Goal: Information Seeking & Learning: Learn about a topic

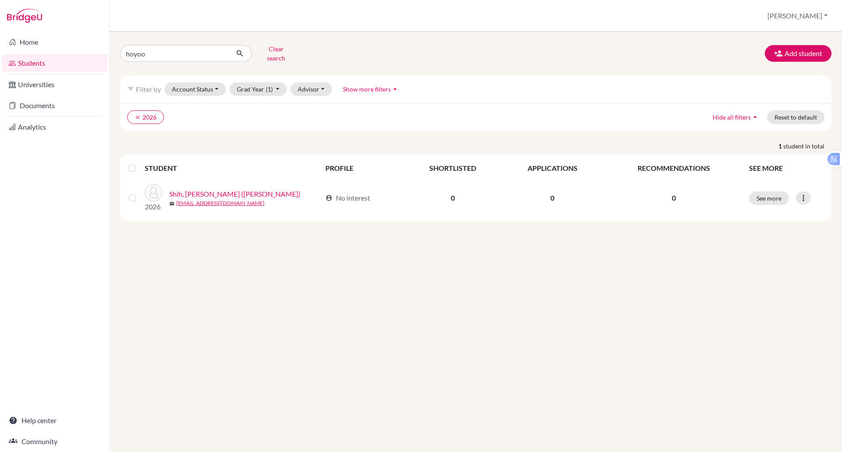
type input "hoyoon"
click button "submit" at bounding box center [239, 53] width 23 height 17
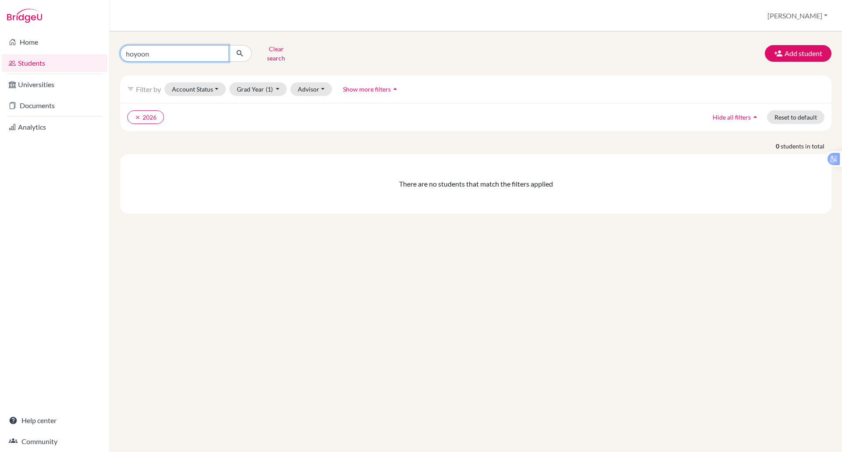
click at [148, 50] on input "hoyoon" at bounding box center [174, 53] width 109 height 17
type input "h"
type input "chase"
click button "submit" at bounding box center [239, 53] width 23 height 17
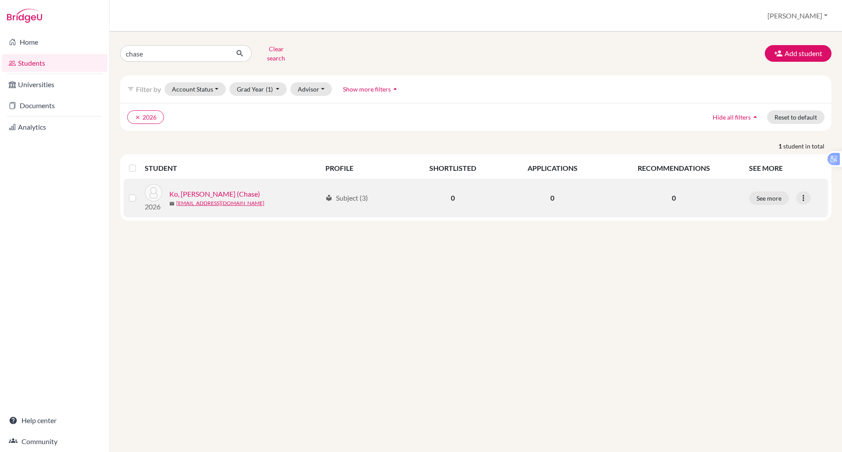
click at [206, 189] on link "Ko, [PERSON_NAME] (Chase)" at bounding box center [214, 194] width 91 height 11
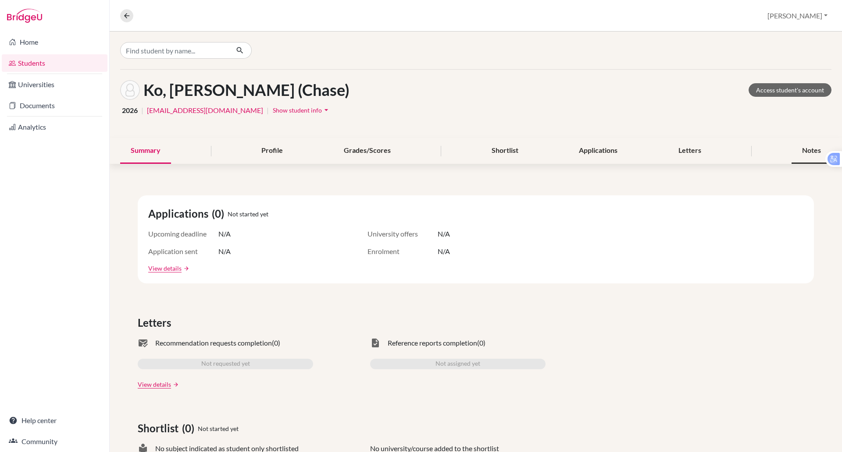
click at [803, 149] on div "Notes" at bounding box center [811, 151] width 40 height 26
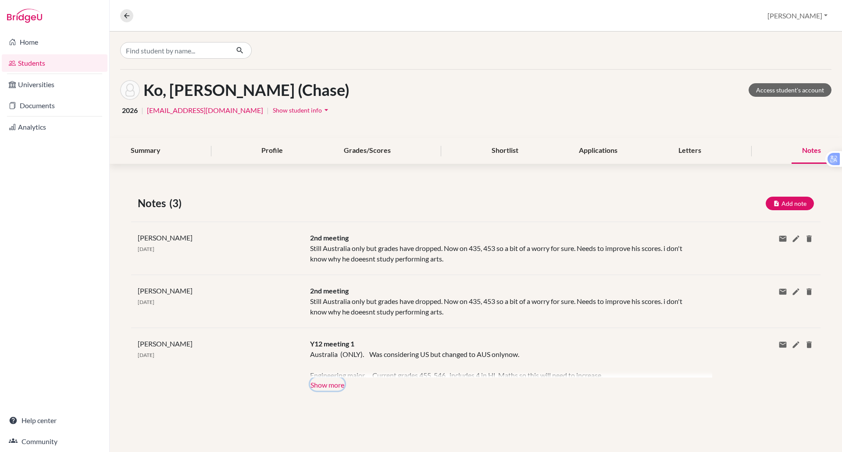
click at [330, 384] on button "Show more" at bounding box center [327, 384] width 35 height 13
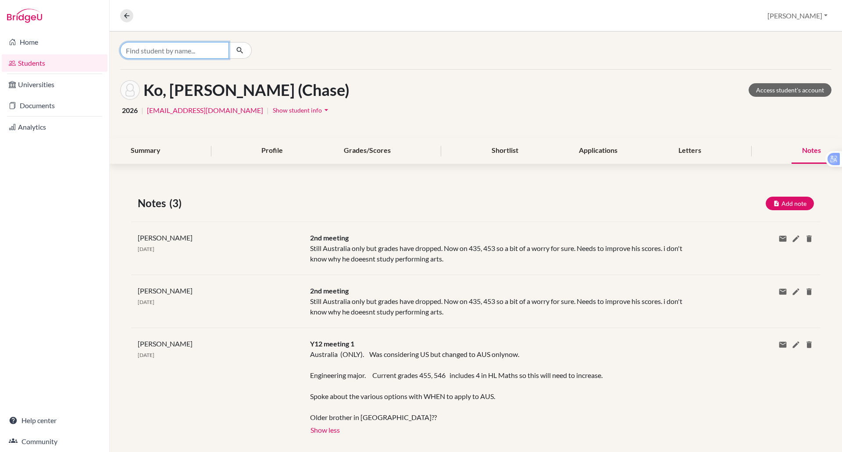
click at [191, 47] on input "Find student by name..." at bounding box center [174, 50] width 109 height 17
type input "victoria"
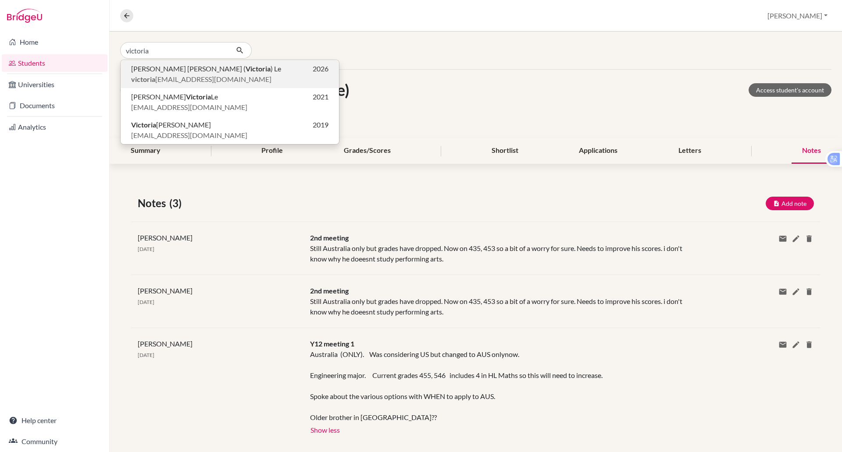
click at [189, 75] on span "victoria [EMAIL_ADDRESS][DOMAIN_NAME]" at bounding box center [201, 79] width 140 height 11
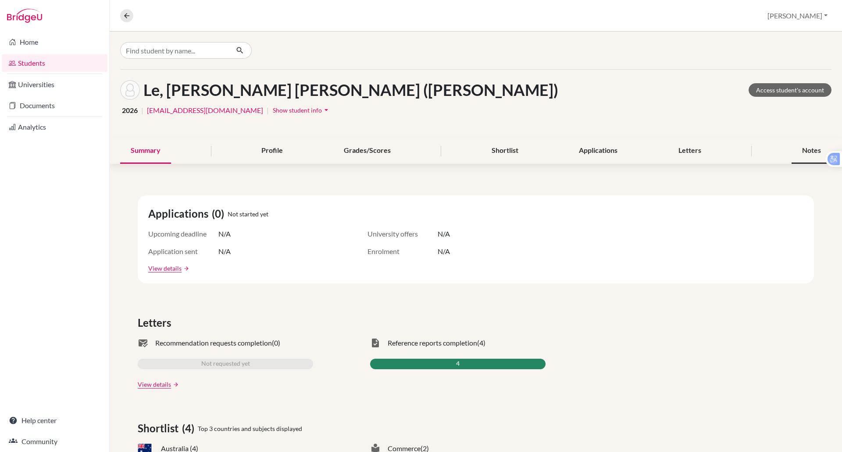
click at [809, 152] on div "Notes" at bounding box center [811, 151] width 40 height 26
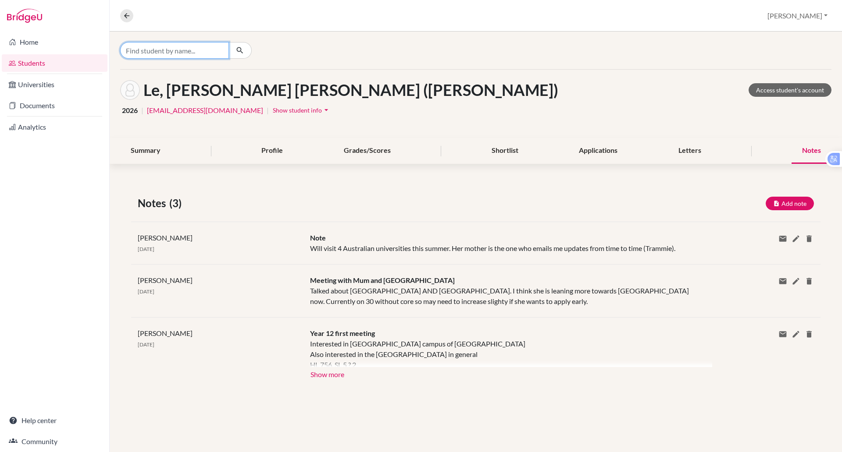
click at [145, 49] on input "Find student by name..." at bounding box center [174, 50] width 109 height 17
type input "[PERSON_NAME]"
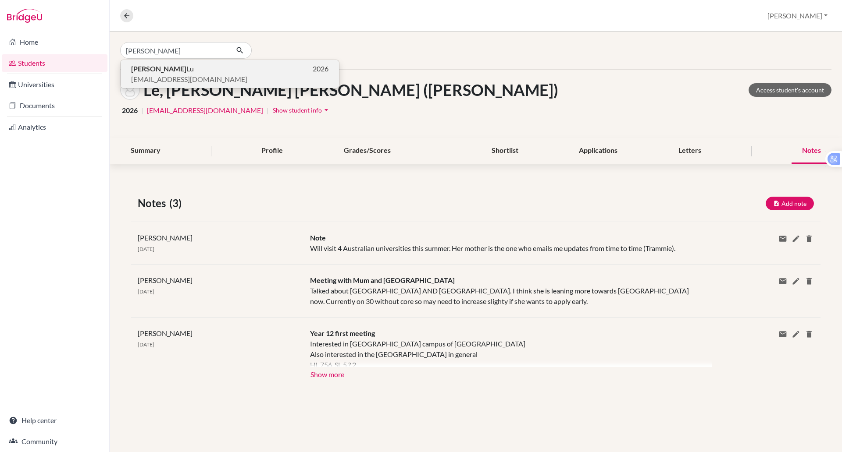
click at [167, 75] on span "[EMAIL_ADDRESS][DOMAIN_NAME]" at bounding box center [189, 79] width 116 height 11
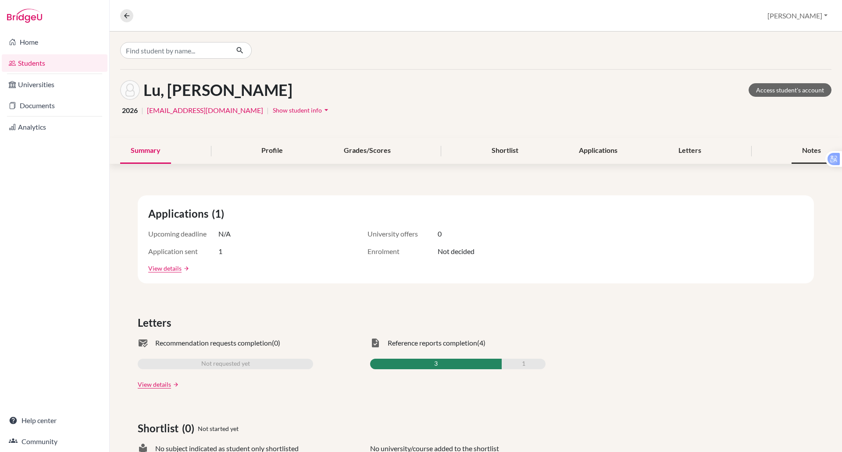
click at [798, 147] on div "Notes" at bounding box center [811, 151] width 40 height 26
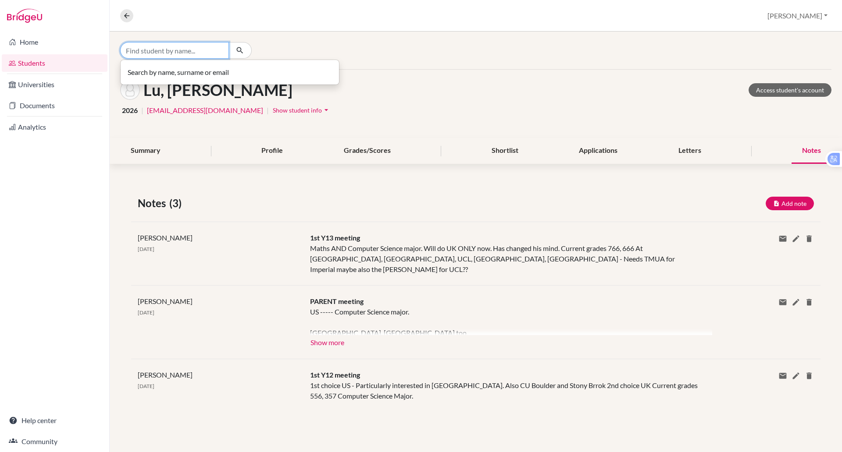
click at [185, 49] on input "Find student by name..." at bounding box center [174, 50] width 109 height 17
type input "[PERSON_NAME]"
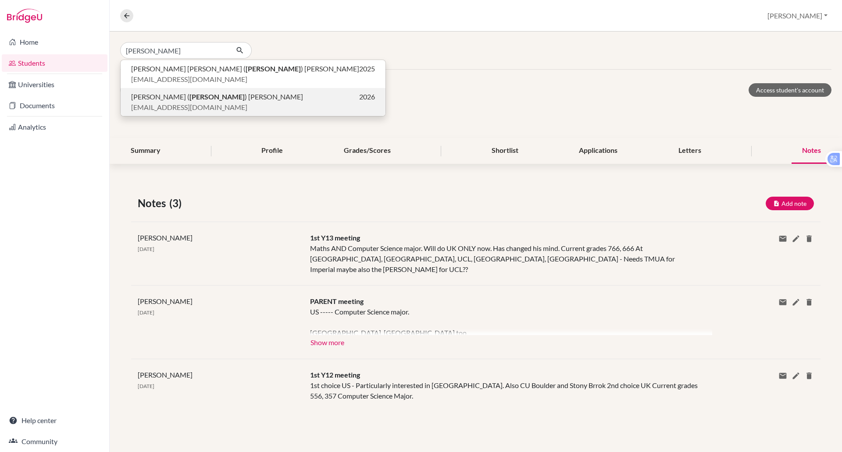
click at [189, 103] on span "[EMAIL_ADDRESS][DOMAIN_NAME]" at bounding box center [189, 107] width 116 height 11
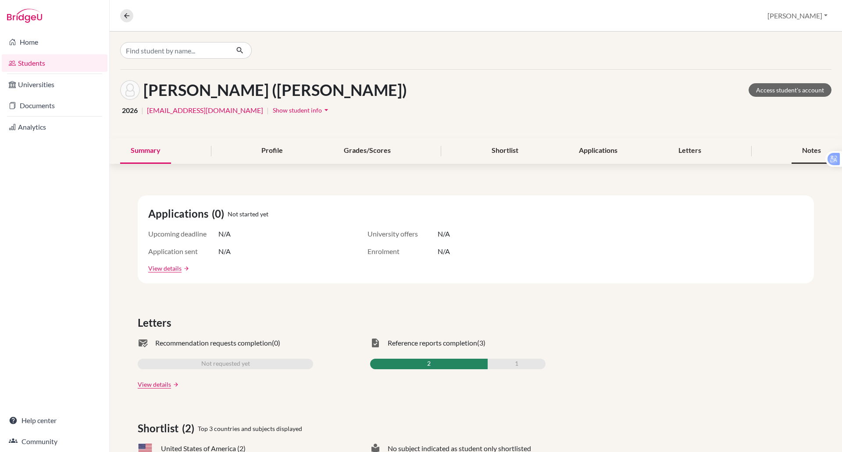
click at [809, 150] on div "Notes" at bounding box center [811, 151] width 40 height 26
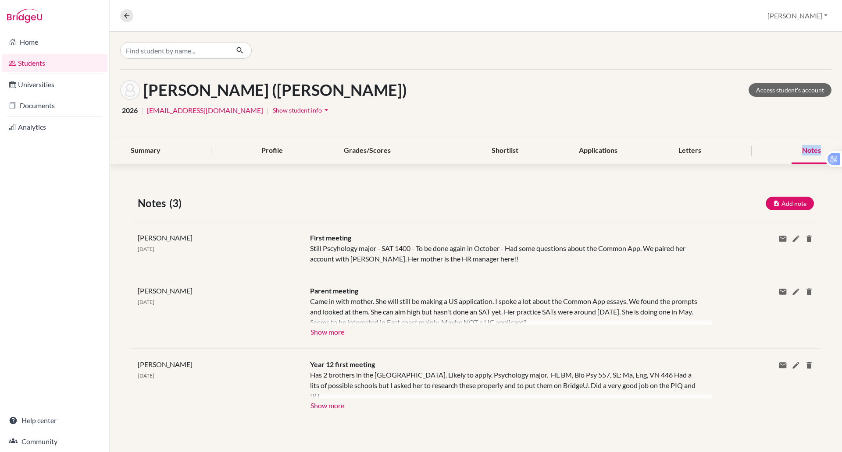
click at [809, 150] on div "Notes" at bounding box center [811, 151] width 40 height 26
click at [205, 48] on input "Find student by name..." at bounding box center [174, 50] width 109 height 17
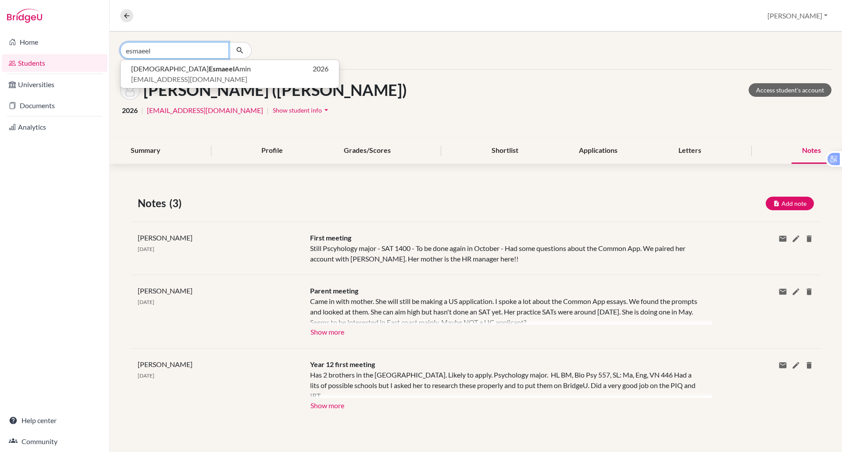
type input "esmaeel"
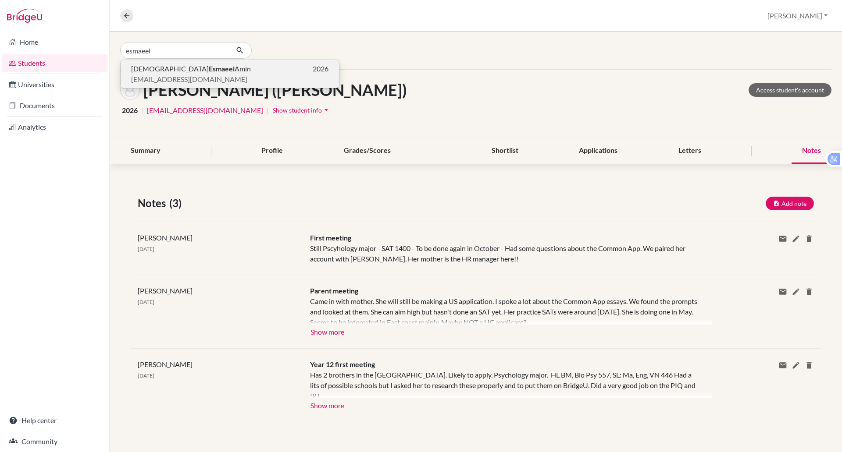
click at [209, 70] on b "Esmaeel" at bounding box center [222, 68] width 26 height 8
click at [178, 70] on div "[PERSON_NAME] ([PERSON_NAME]) Access student's account 2026 | [EMAIL_ADDRESS][D…" at bounding box center [476, 104] width 732 height 68
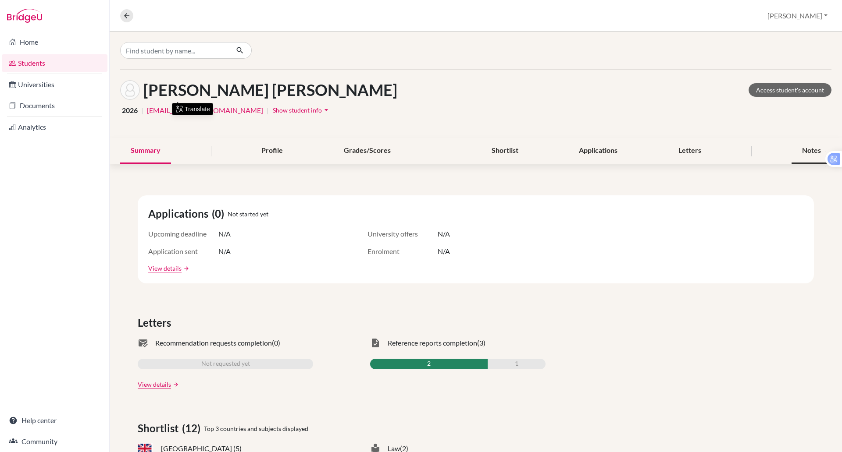
click at [791, 151] on div "Notes" at bounding box center [811, 151] width 40 height 26
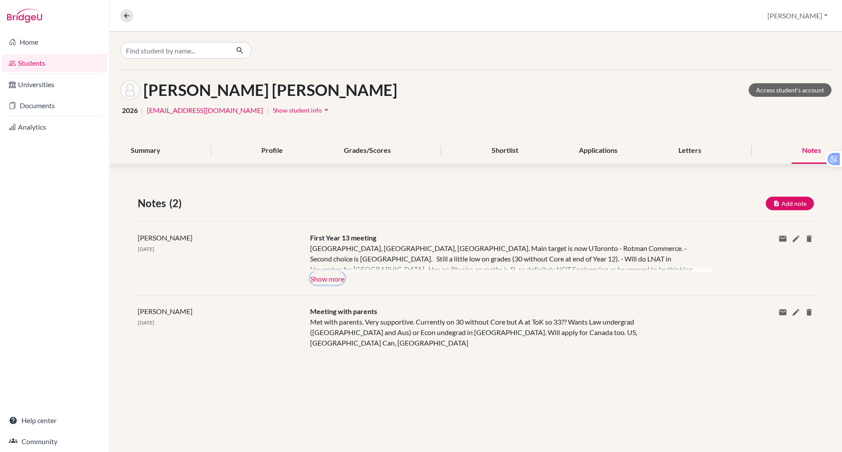
click at [339, 275] on button "Show more" at bounding box center [327, 278] width 35 height 13
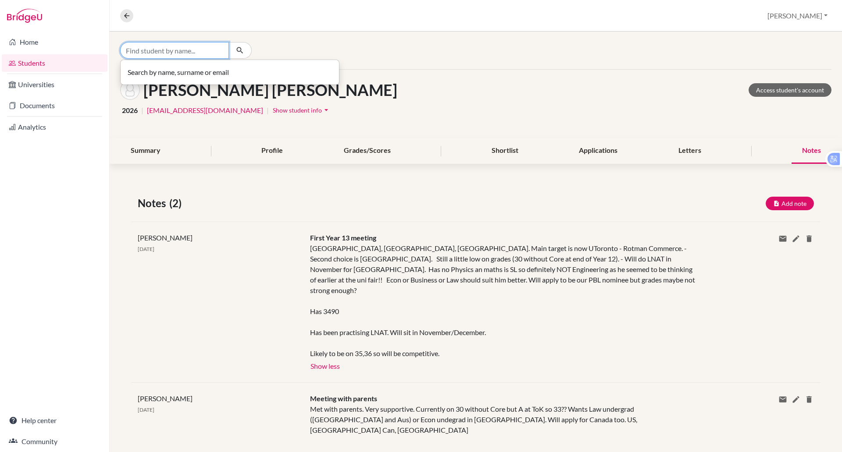
click at [156, 50] on input "Find student by name..." at bounding box center [174, 50] width 109 height 17
type input "soobin"
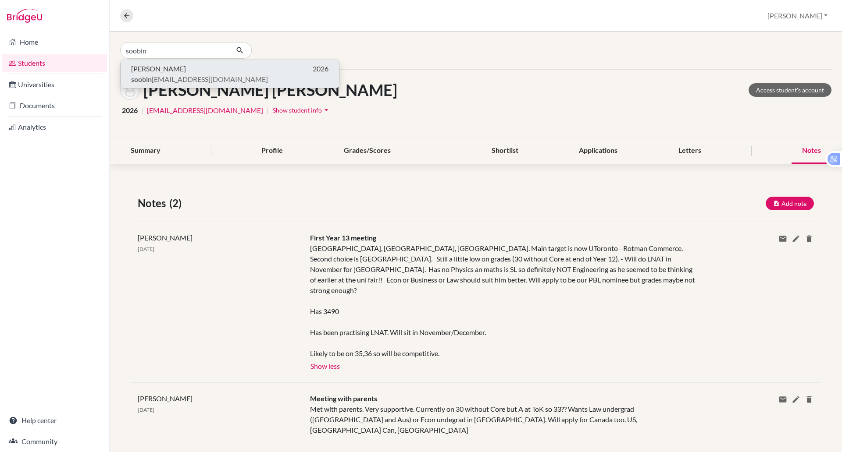
click at [177, 76] on span "soobin [EMAIL_ADDRESS][DOMAIN_NAME]" at bounding box center [199, 79] width 137 height 11
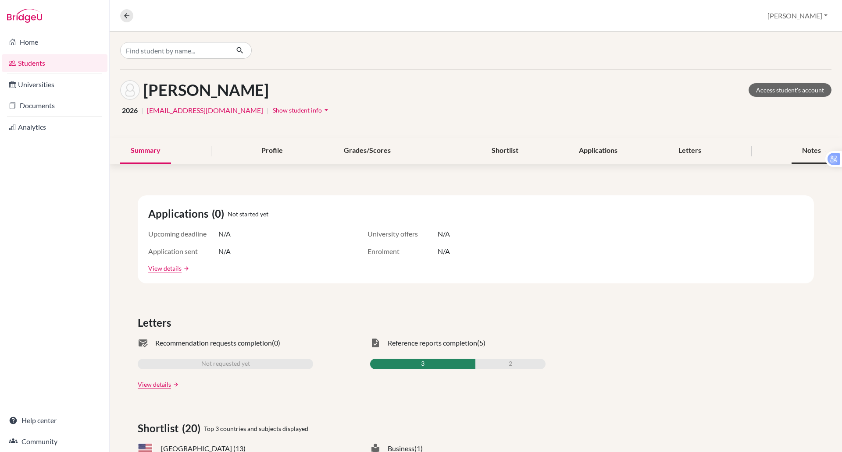
click at [802, 148] on div "Notes" at bounding box center [811, 151] width 40 height 26
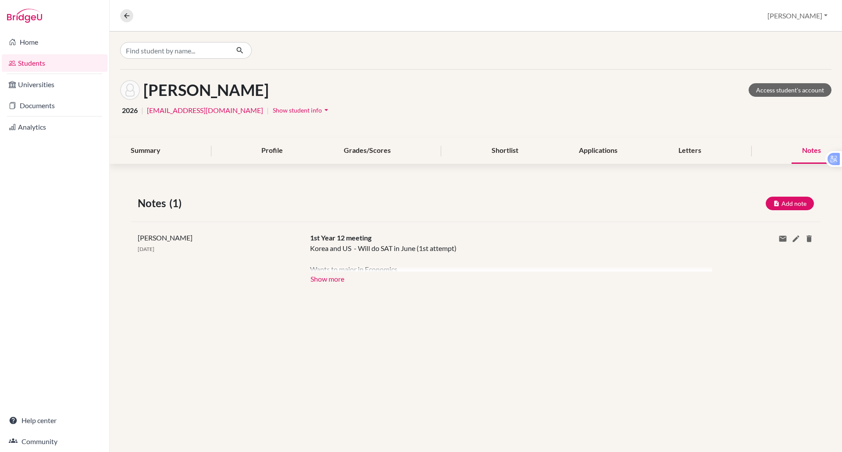
click at [338, 271] on div at bounding box center [511, 257] width 402 height 28
click at [338, 273] on button "Show more" at bounding box center [327, 278] width 35 height 13
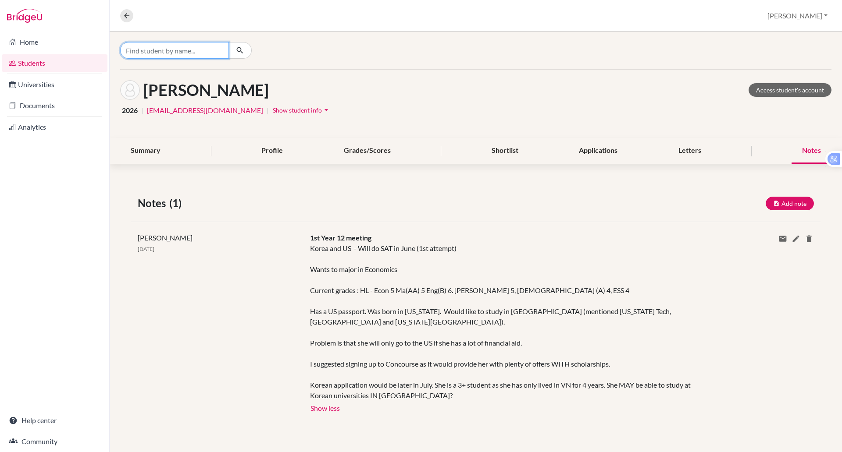
click at [191, 53] on input "Find student by name..." at bounding box center [174, 50] width 109 height 17
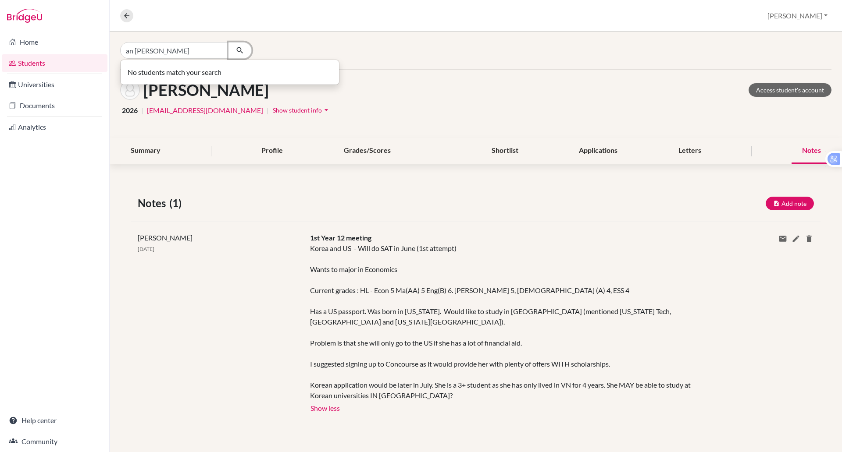
click at [232, 49] on button "button" at bounding box center [239, 50] width 23 height 17
click at [135, 54] on input "an [PERSON_NAME]" at bounding box center [174, 50] width 109 height 17
type input "[PERSON_NAME]"
click at [208, 68] on p "[PERSON_NAME] [PERSON_NAME] 2026" at bounding box center [229, 69] width 197 height 11
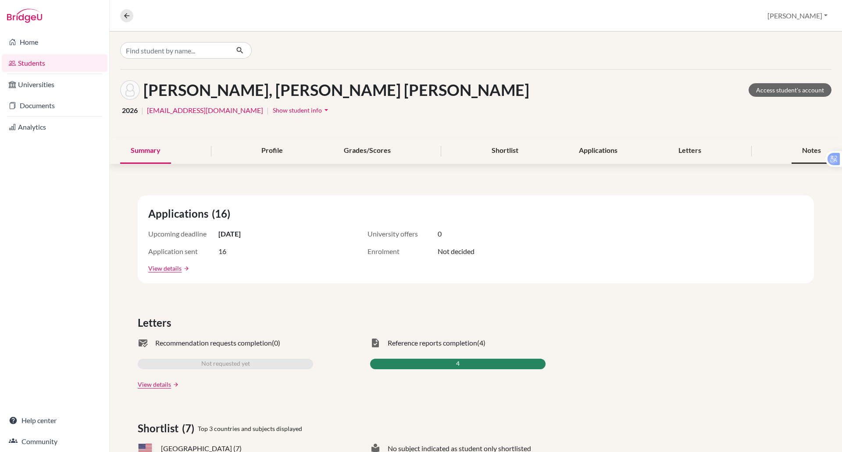
click at [791, 147] on div "Notes" at bounding box center [811, 151] width 40 height 26
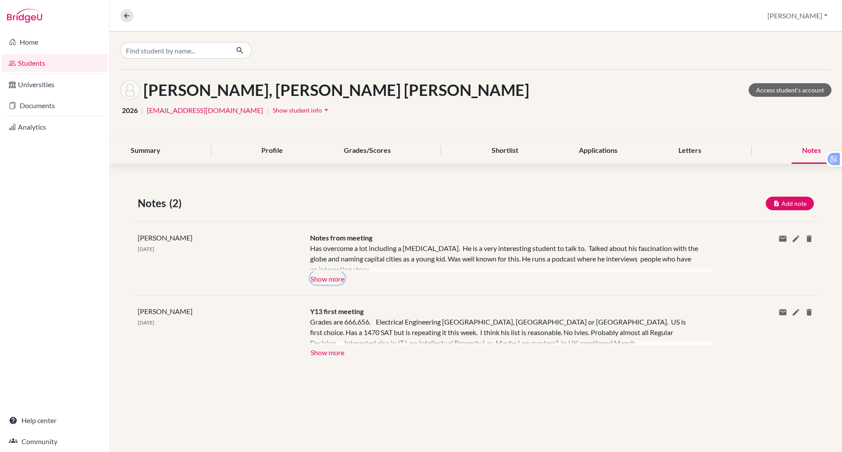
click at [329, 275] on button "Show more" at bounding box center [327, 278] width 35 height 13
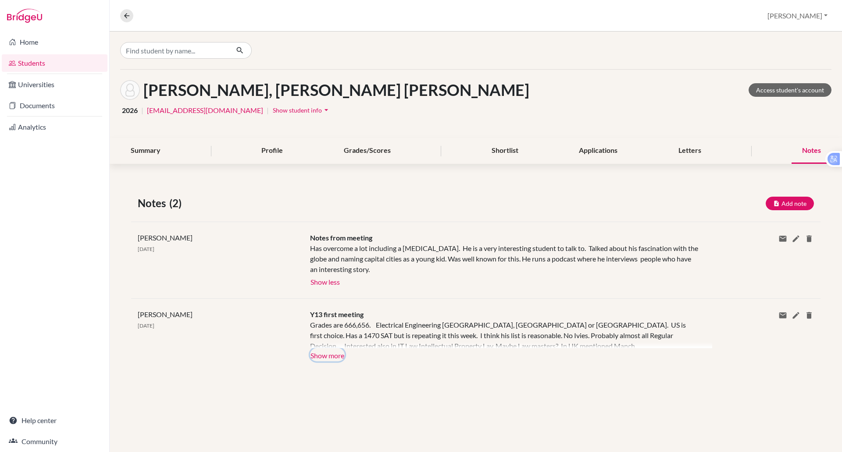
click at [340, 353] on button "Show more" at bounding box center [327, 354] width 35 height 13
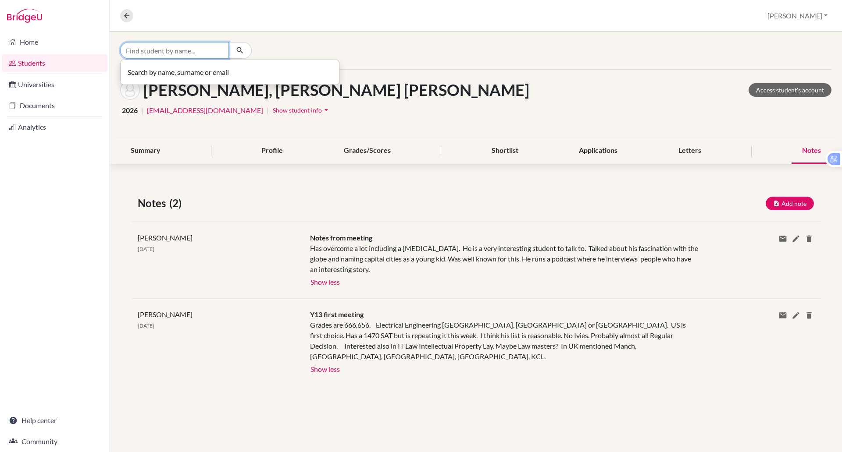
click at [147, 52] on input "Find student by name..." at bounding box center [174, 50] width 109 height 17
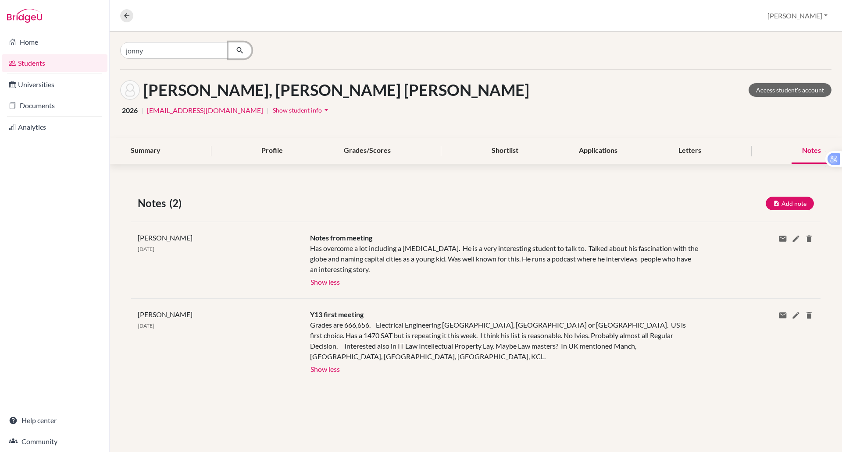
click at [240, 46] on icon "button" at bounding box center [239, 50] width 9 height 9
click at [171, 53] on input "jonny" at bounding box center [174, 50] width 109 height 17
type input "j"
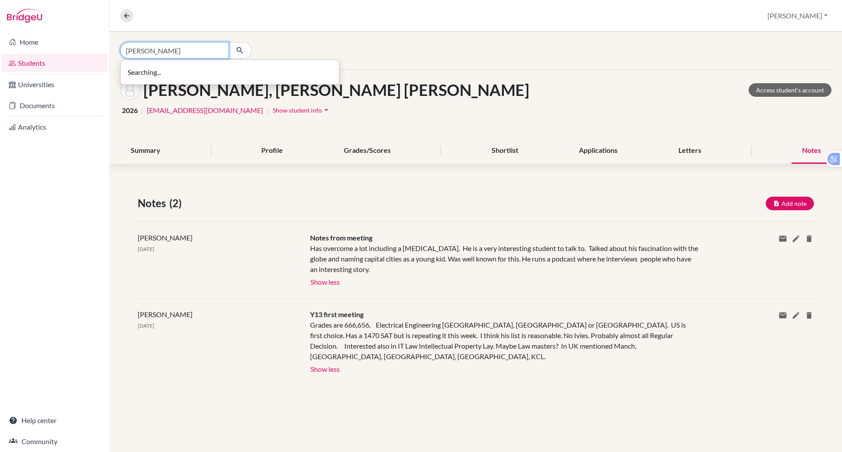
type input "[PERSON_NAME]"
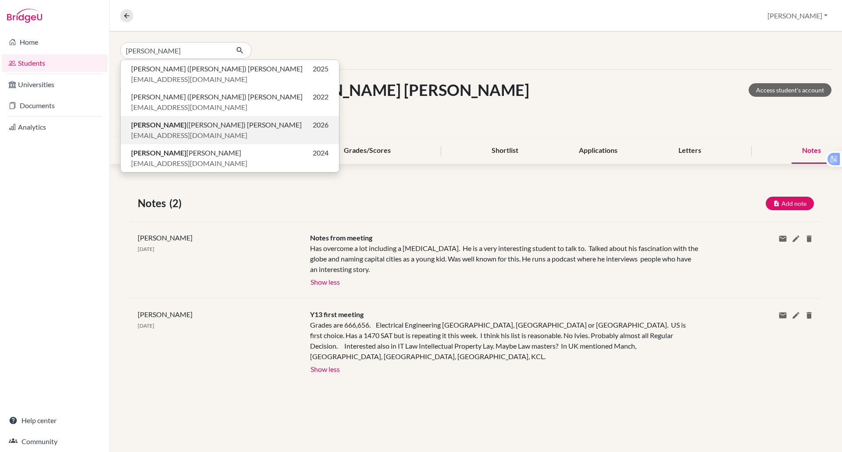
click at [176, 128] on span "[PERSON_NAME] ([PERSON_NAME]) [PERSON_NAME]" at bounding box center [216, 125] width 170 height 11
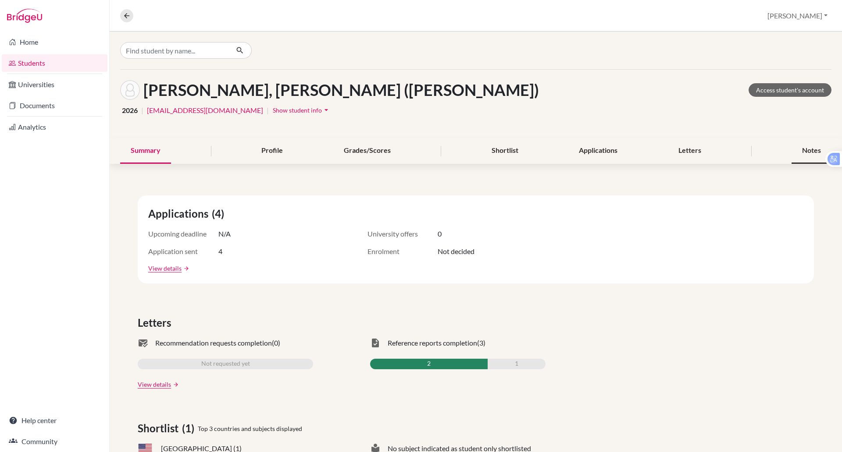
click at [794, 151] on div "Notes" at bounding box center [811, 151] width 40 height 26
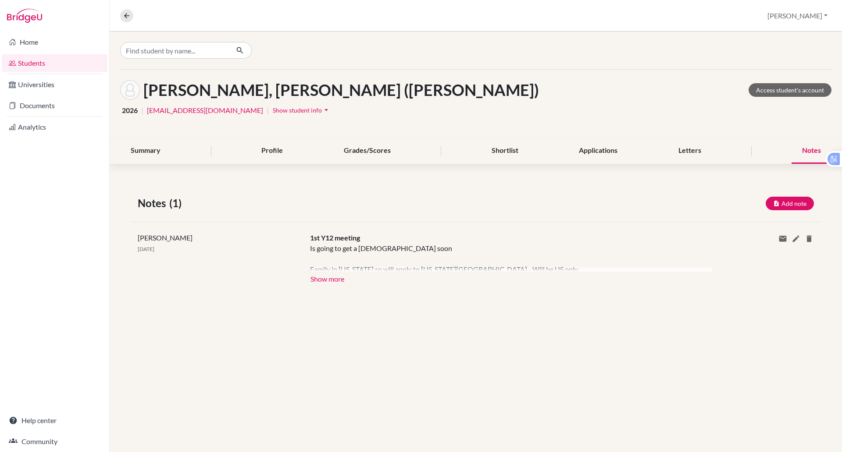
click at [346, 270] on div at bounding box center [511, 257] width 402 height 28
click at [337, 277] on button "Show more" at bounding box center [327, 278] width 35 height 13
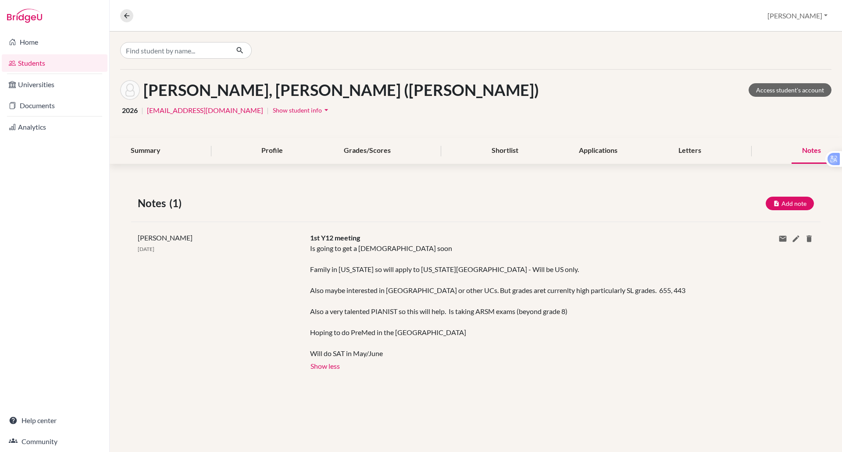
click at [179, 420] on div "[PERSON_NAME], [PERSON_NAME] ([PERSON_NAME]) Access student's account 2026 | [E…" at bounding box center [476, 242] width 732 height 421
click at [192, 50] on input "Find student by name..." at bounding box center [174, 50] width 109 height 17
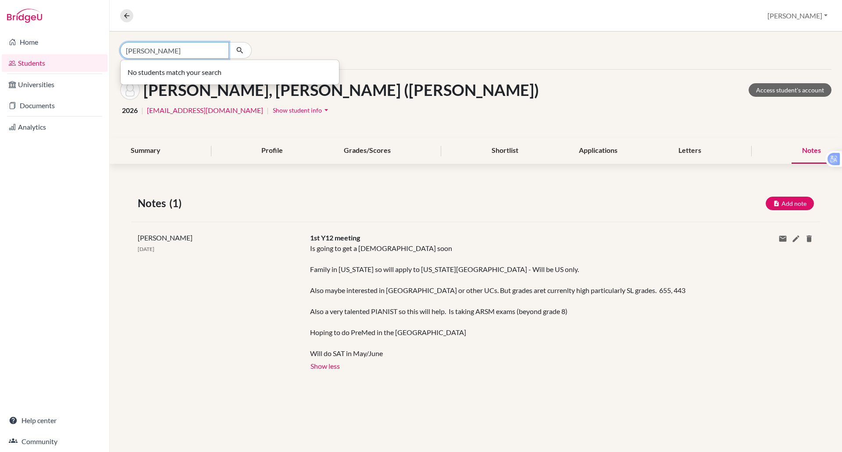
click at [132, 53] on input "[PERSON_NAME]" at bounding box center [174, 50] width 109 height 17
type input "[PERSON_NAME]"
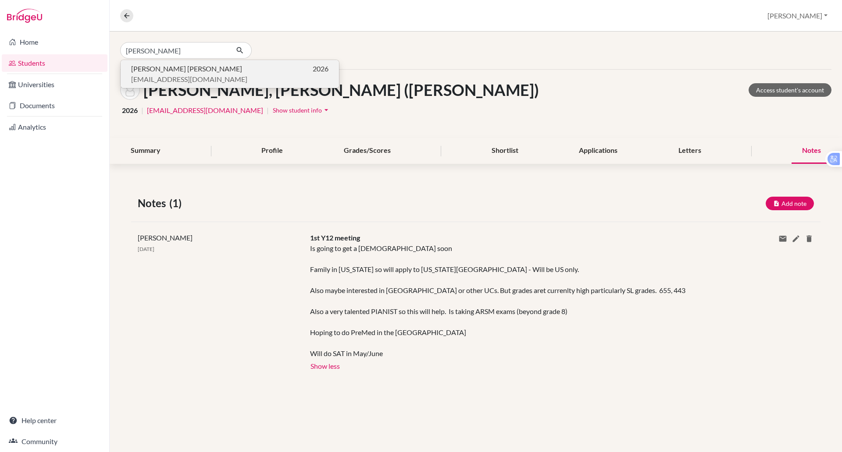
click at [177, 71] on span "[PERSON_NAME] [PERSON_NAME]" at bounding box center [186, 69] width 111 height 11
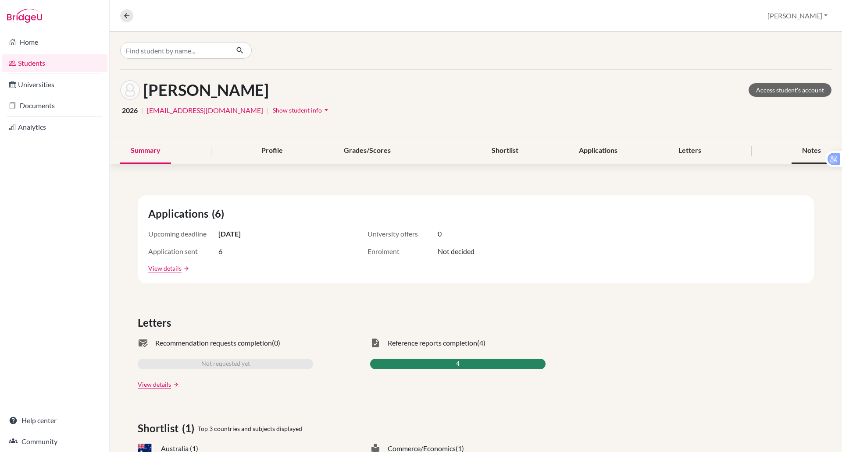
click at [803, 147] on div "Notes" at bounding box center [811, 151] width 40 height 26
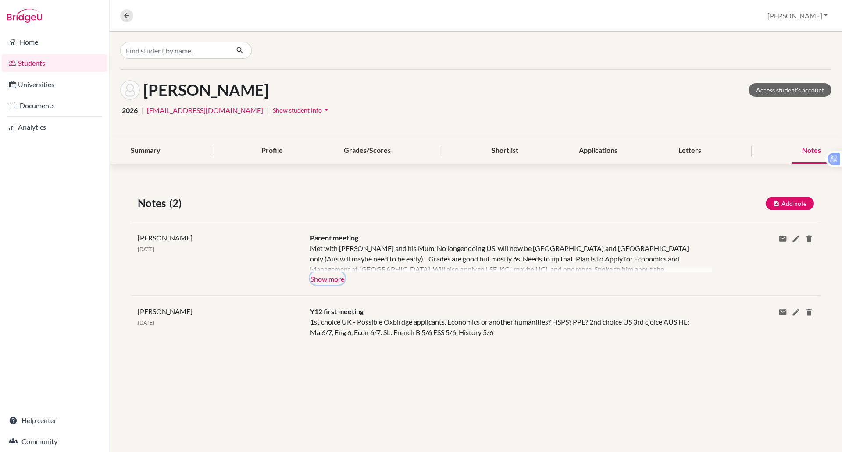
click at [328, 276] on button "Show more" at bounding box center [327, 278] width 35 height 13
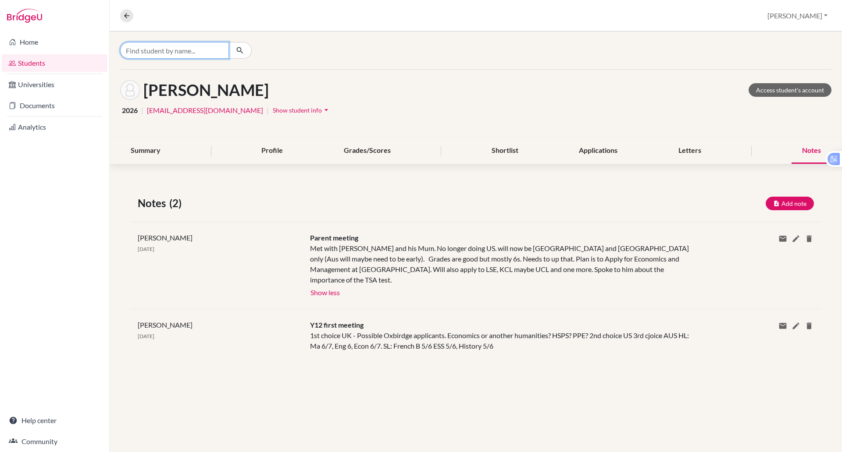
click at [142, 49] on input "Find student by name..." at bounding box center [174, 50] width 109 height 17
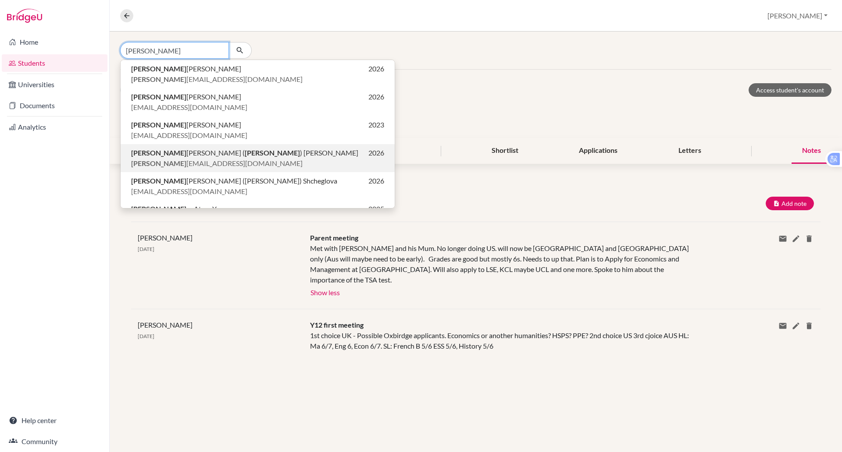
type input "[PERSON_NAME]"
click at [245, 155] on b "[PERSON_NAME]" at bounding box center [272, 153] width 55 height 8
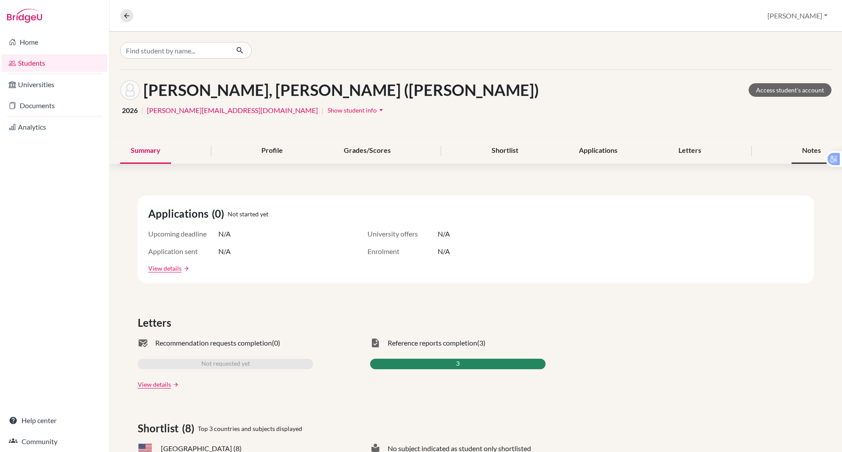
click at [798, 147] on div "Notes" at bounding box center [811, 151] width 40 height 26
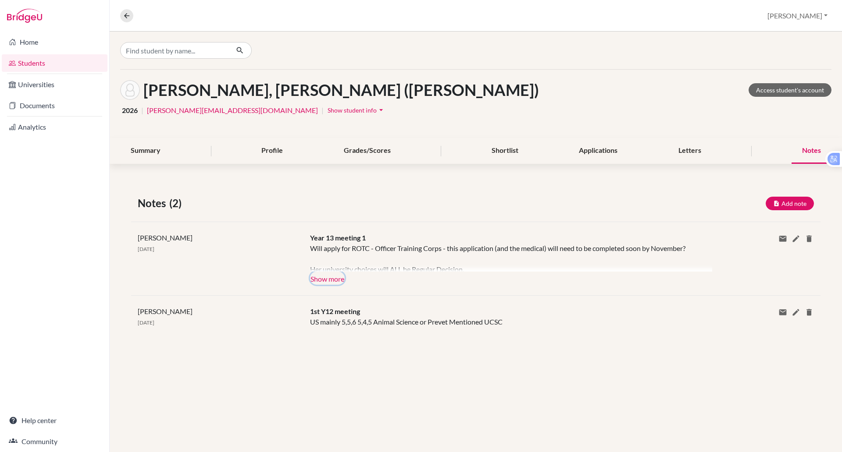
click at [337, 277] on button "Show more" at bounding box center [327, 278] width 35 height 13
click at [337, 272] on div "Will apply for ROTC - Officer Training Corps - this application (and the medica…" at bounding box center [504, 257] width 389 height 28
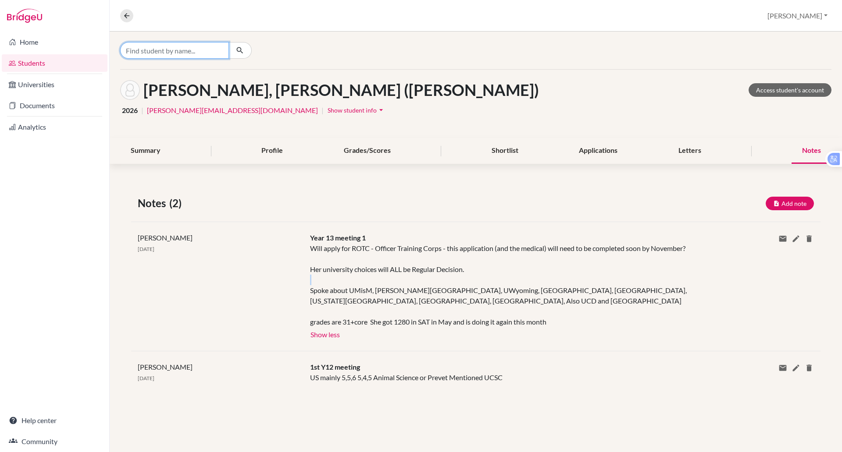
click at [152, 53] on input "Find student by name..." at bounding box center [174, 50] width 109 height 17
type input "[PERSON_NAME]"
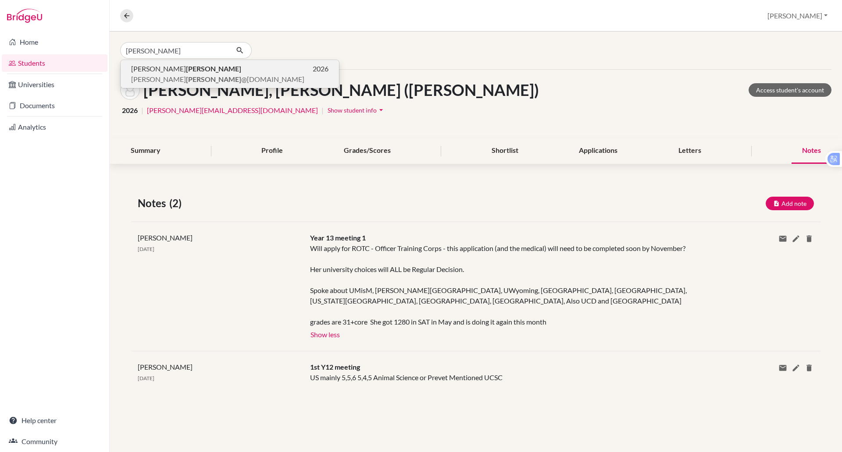
click at [186, 72] on p "[PERSON_NAME] 2026" at bounding box center [229, 69] width 197 height 11
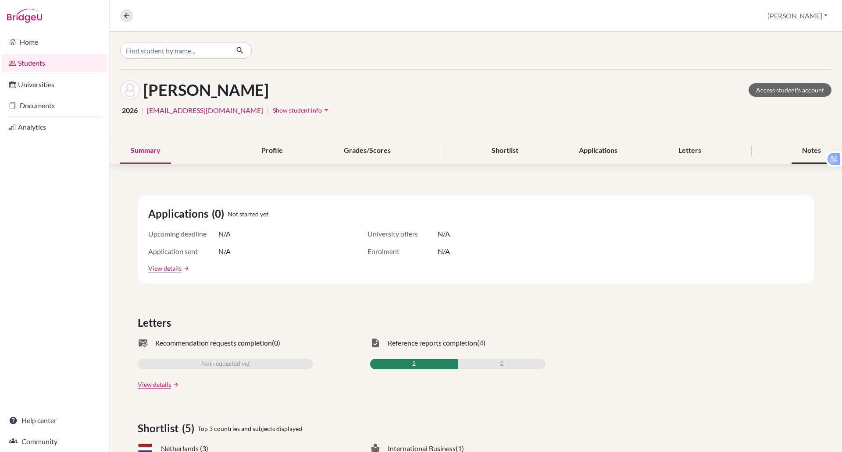
click at [791, 145] on div "Notes" at bounding box center [811, 151] width 40 height 26
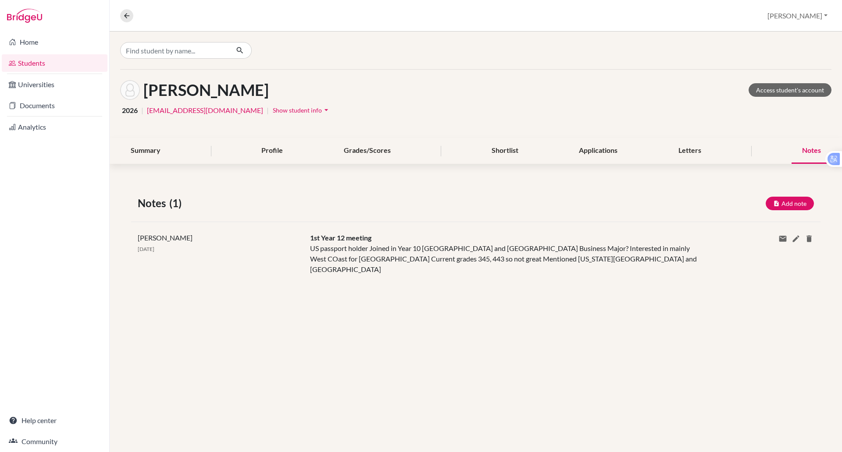
click at [517, 38] on div at bounding box center [476, 51] width 732 height 38
click at [155, 55] on input "Find student by name..." at bounding box center [174, 50] width 109 height 17
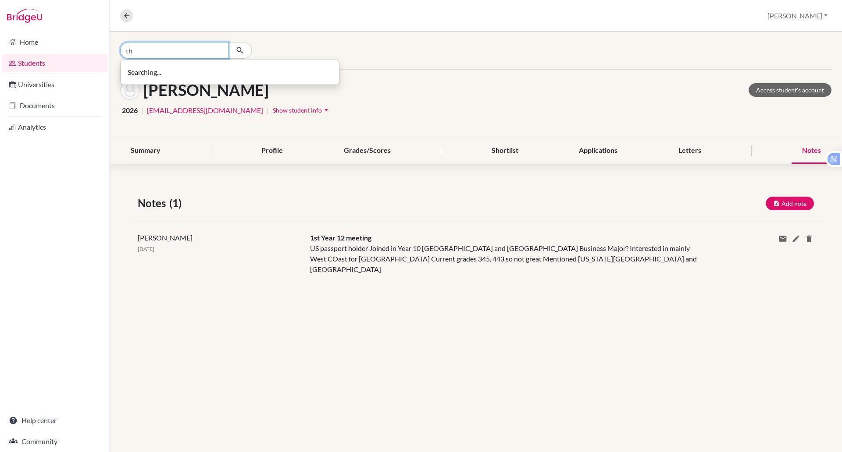
type input "t"
type input "trong"
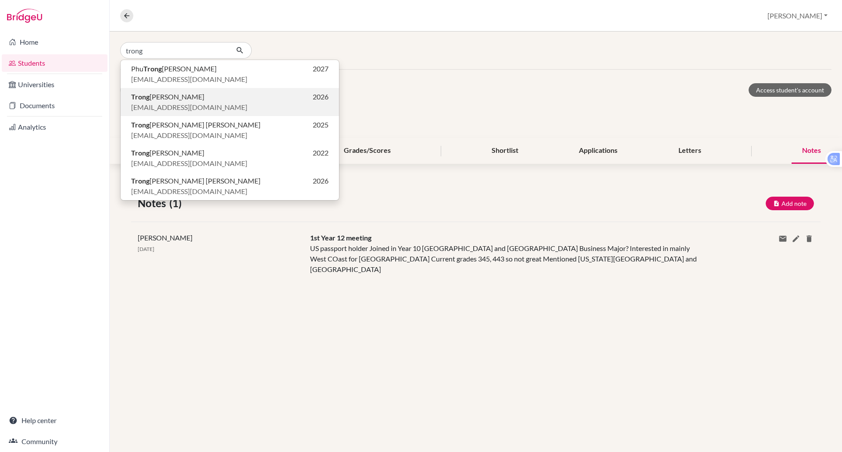
click at [169, 103] on span "[EMAIL_ADDRESS][DOMAIN_NAME]" at bounding box center [189, 107] width 116 height 11
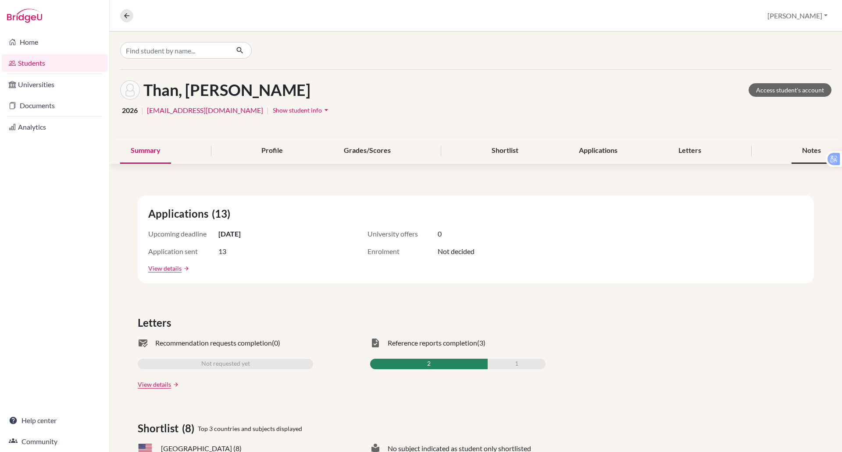
click at [800, 144] on div "Notes" at bounding box center [811, 151] width 40 height 26
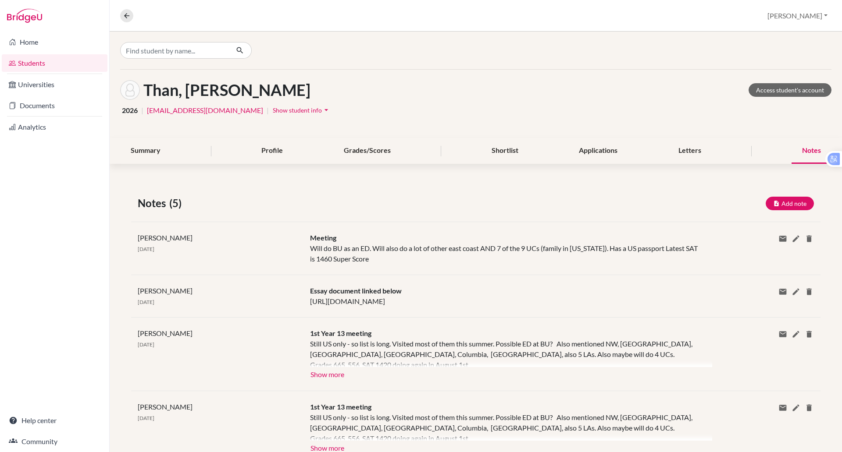
click at [800, 144] on div "Notes" at bounding box center [811, 151] width 40 height 26
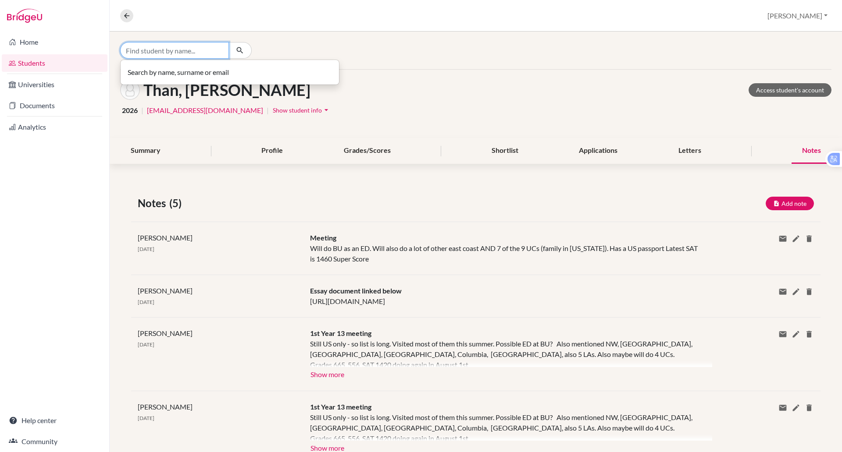
click at [205, 48] on input "Find student by name..." at bounding box center [174, 50] width 109 height 17
type input "[PERSON_NAME]"
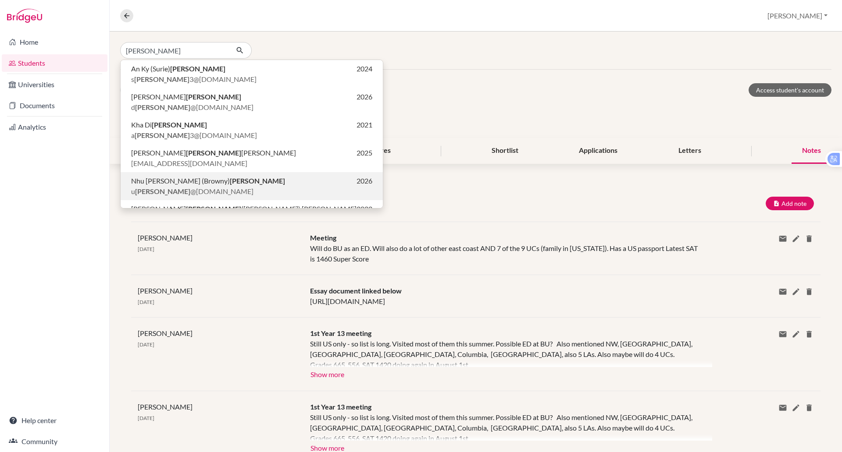
click at [195, 183] on span "Nhu [PERSON_NAME] (Browny) [PERSON_NAME]" at bounding box center [208, 181] width 154 height 11
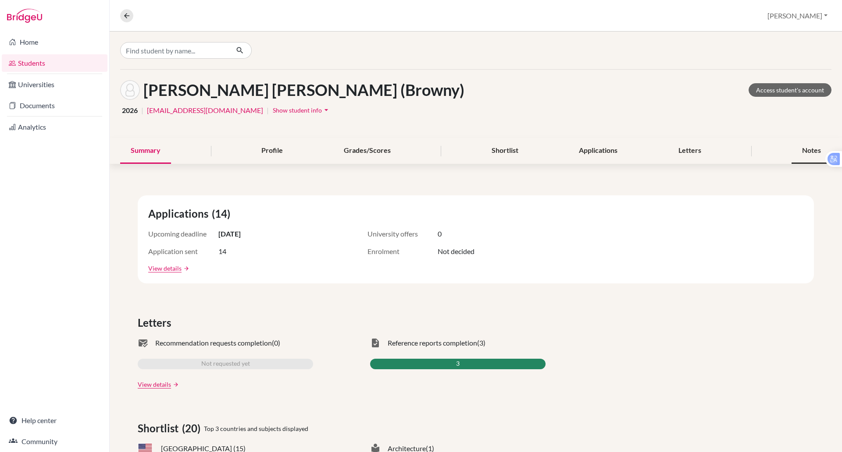
click at [796, 152] on div "Notes" at bounding box center [811, 151] width 40 height 26
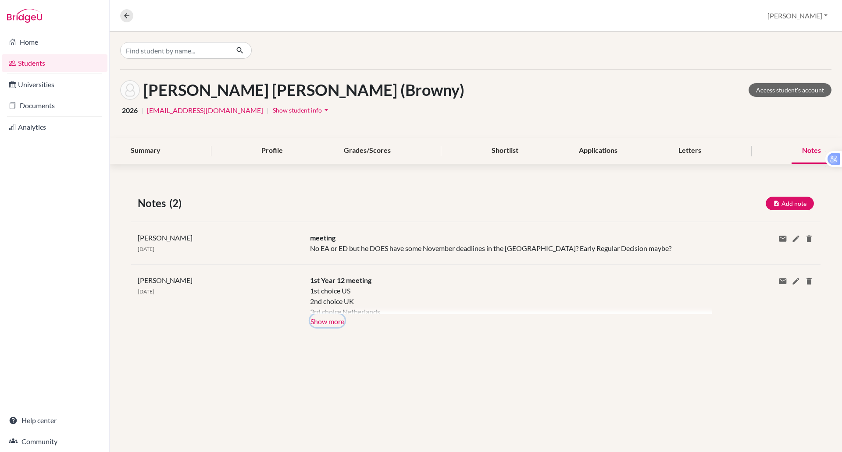
click at [333, 323] on button "Show more" at bounding box center [327, 320] width 35 height 13
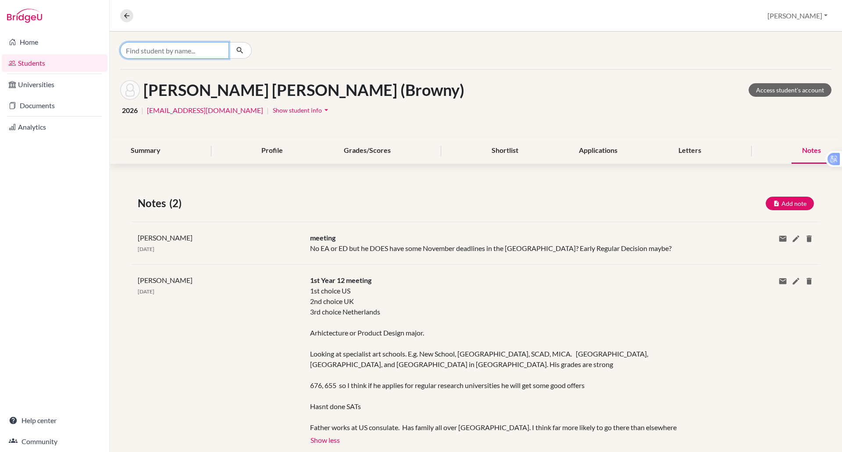
click at [156, 46] on input "Find student by name..." at bounding box center [174, 50] width 109 height 17
click at [137, 50] on input "trupong hai an" at bounding box center [174, 50] width 109 height 17
click at [251, 49] on button "button" at bounding box center [239, 50] width 23 height 17
click at [171, 53] on input "[PERSON_NAME] an" at bounding box center [174, 50] width 109 height 17
type input "[PERSON_NAME]"
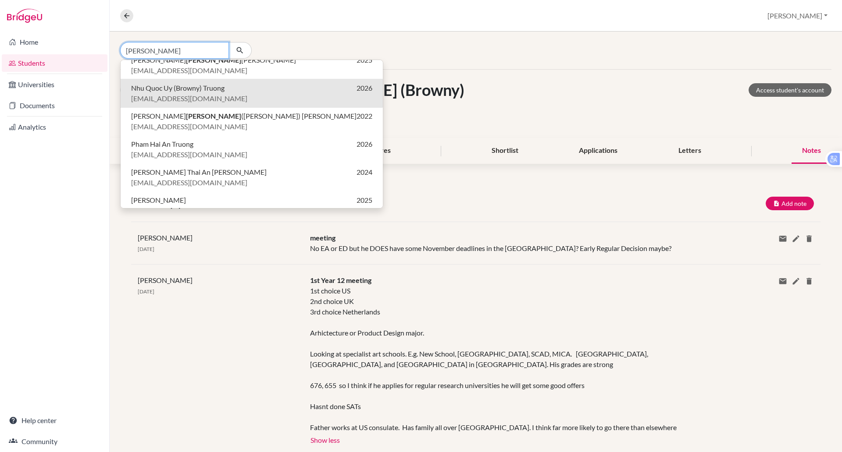
scroll to position [107, 0]
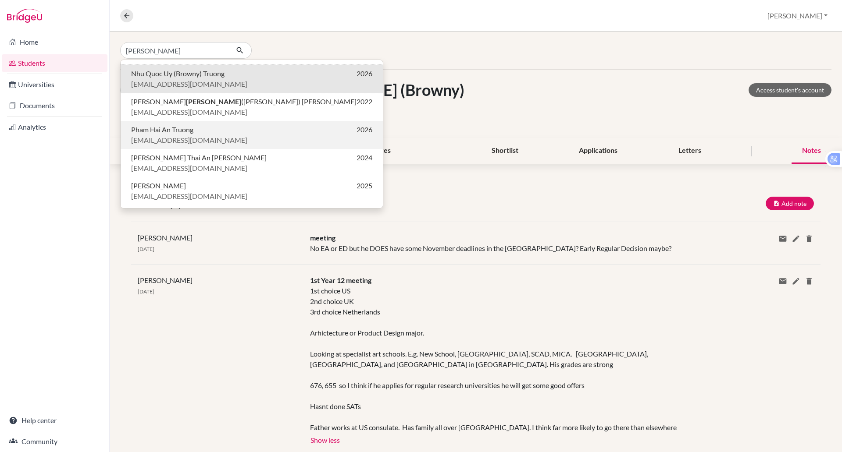
click at [146, 131] on span "Pham Hai An Truong" at bounding box center [162, 129] width 62 height 11
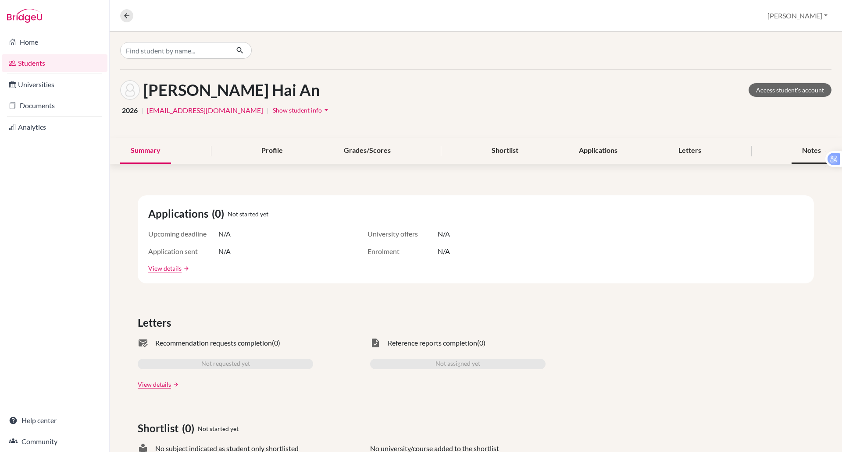
click at [808, 148] on div "Notes" at bounding box center [811, 151] width 40 height 26
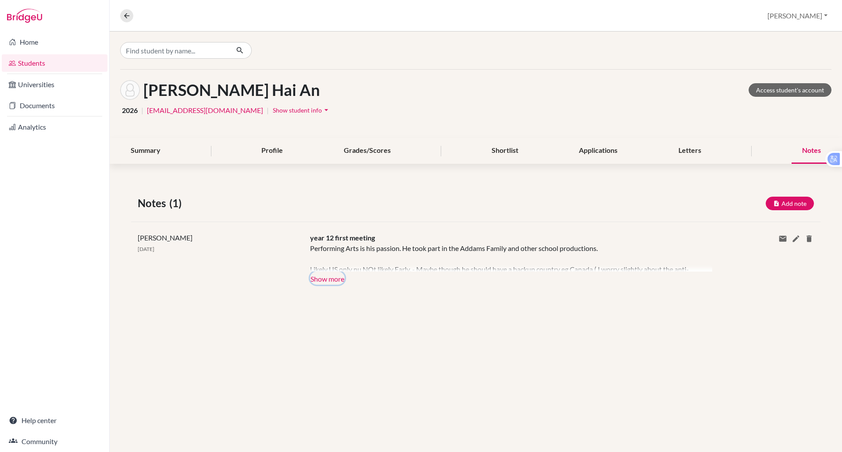
click at [338, 279] on button "Show more" at bounding box center [327, 278] width 35 height 13
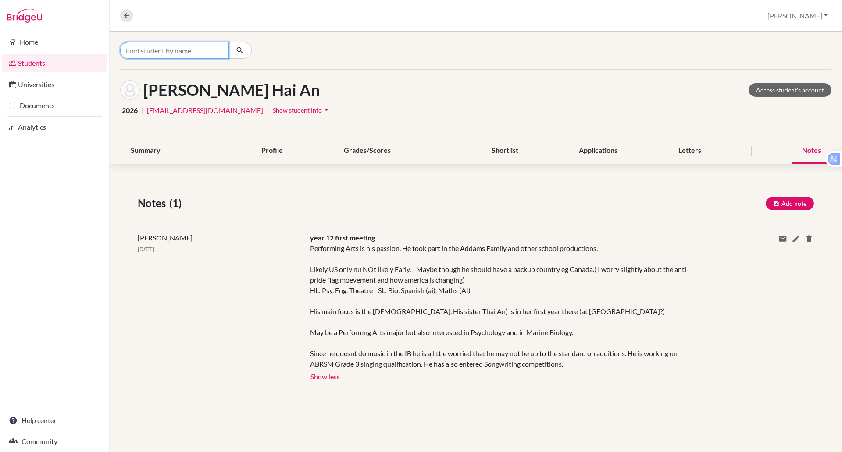
click at [182, 57] on input "Find student by name..." at bounding box center [174, 50] width 109 height 17
type input "an [PERSON_NAME]"
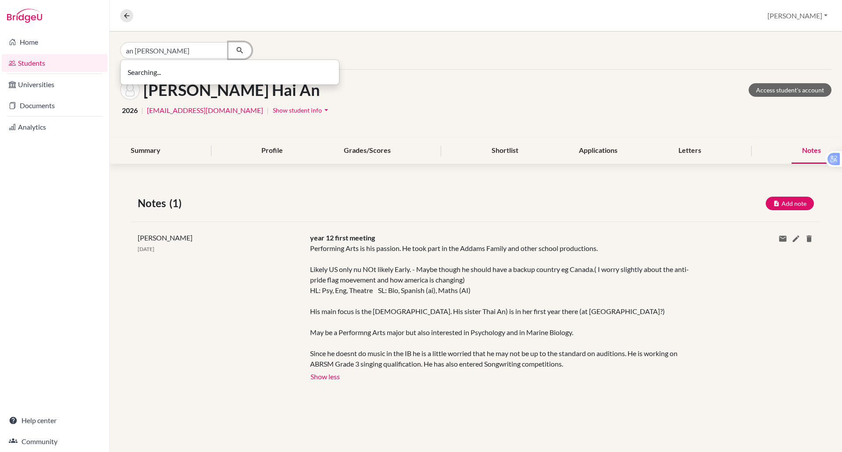
click at [240, 50] on icon "button" at bounding box center [239, 50] width 9 height 9
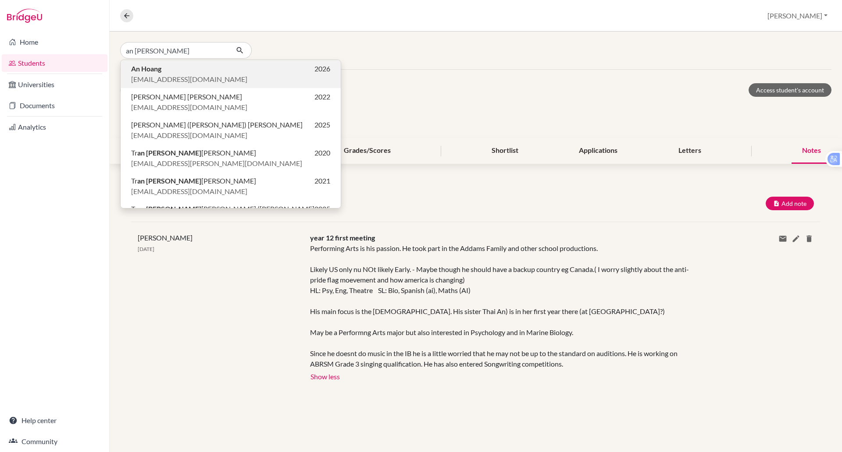
click at [162, 75] on span "[EMAIL_ADDRESS][DOMAIN_NAME]" at bounding box center [189, 79] width 116 height 11
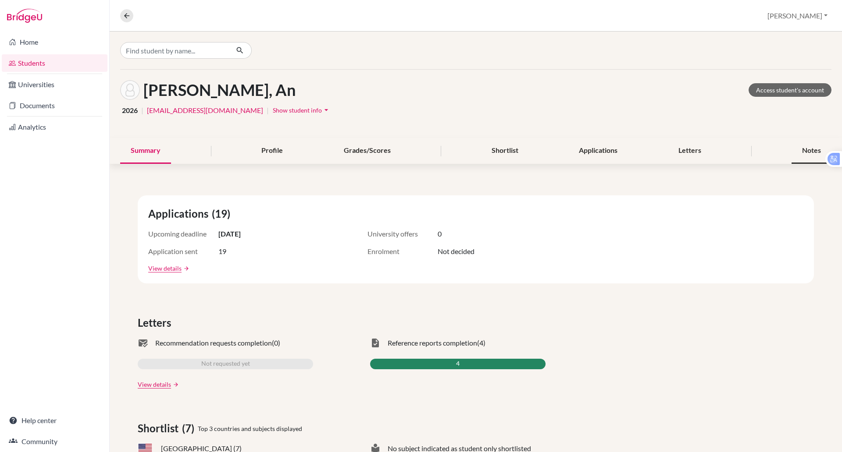
click at [798, 148] on div "Notes" at bounding box center [811, 151] width 40 height 26
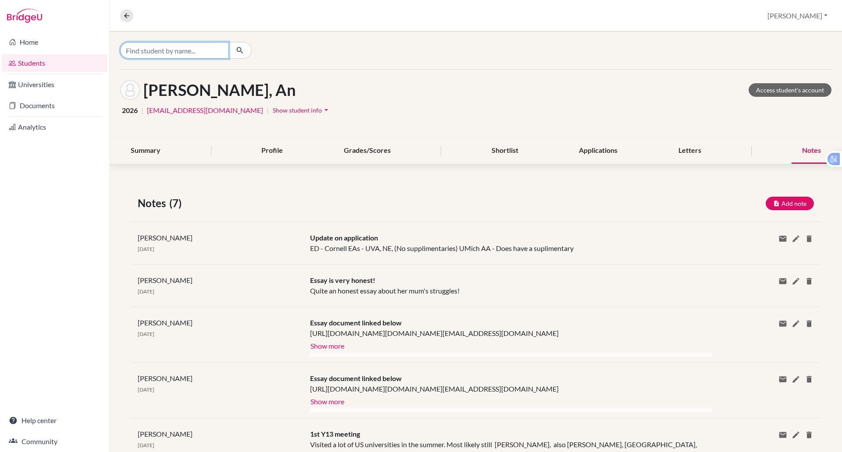
click at [148, 56] on input "Find student by name..." at bounding box center [174, 50] width 109 height 17
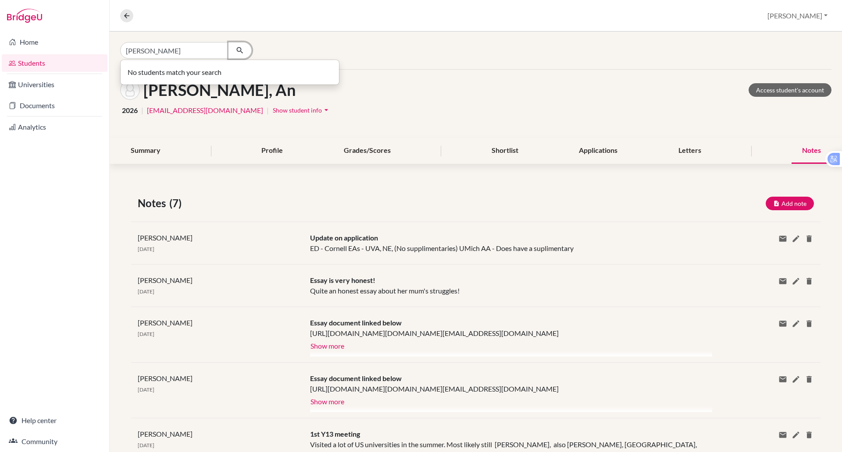
click at [235, 49] on icon "button" at bounding box center [239, 50] width 9 height 9
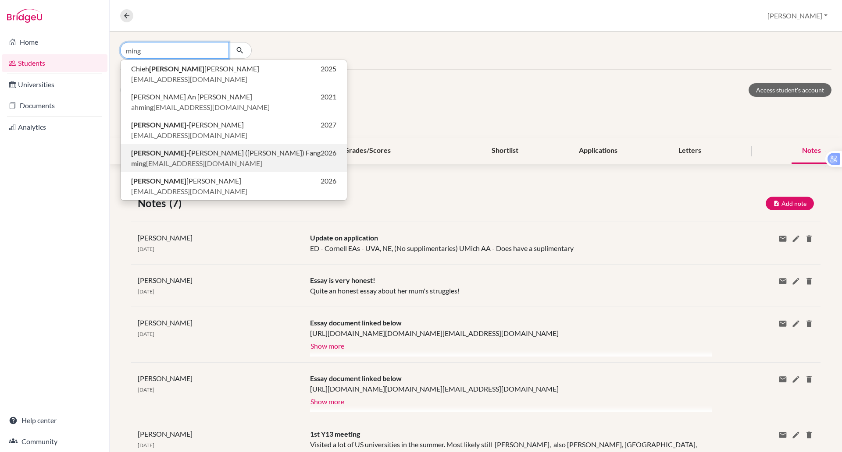
type input "ming"
click at [146, 166] on span "ming [EMAIL_ADDRESS][DOMAIN_NAME]" at bounding box center [196, 163] width 131 height 11
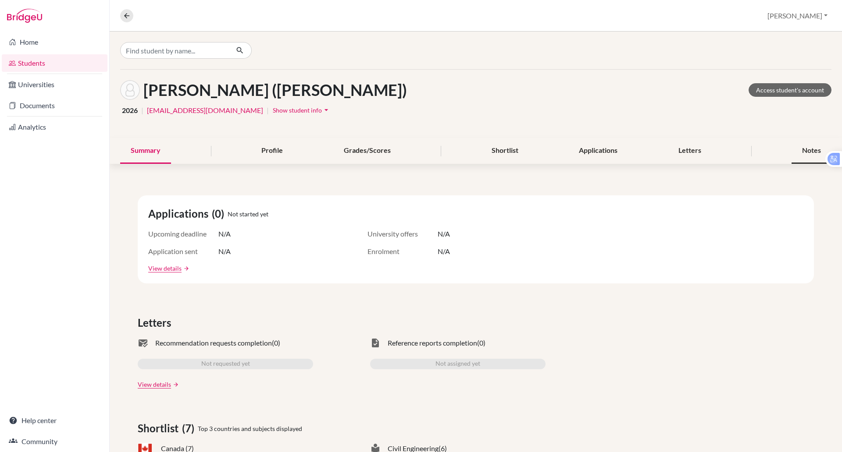
click at [805, 149] on div "Notes" at bounding box center [811, 151] width 40 height 26
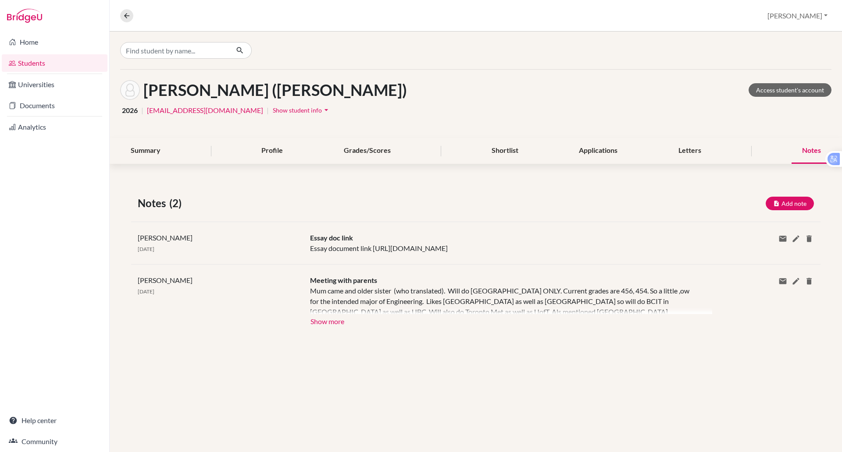
click at [805, 149] on div "Notes" at bounding box center [811, 151] width 40 height 26
click at [330, 327] on button "Show more" at bounding box center [327, 320] width 35 height 13
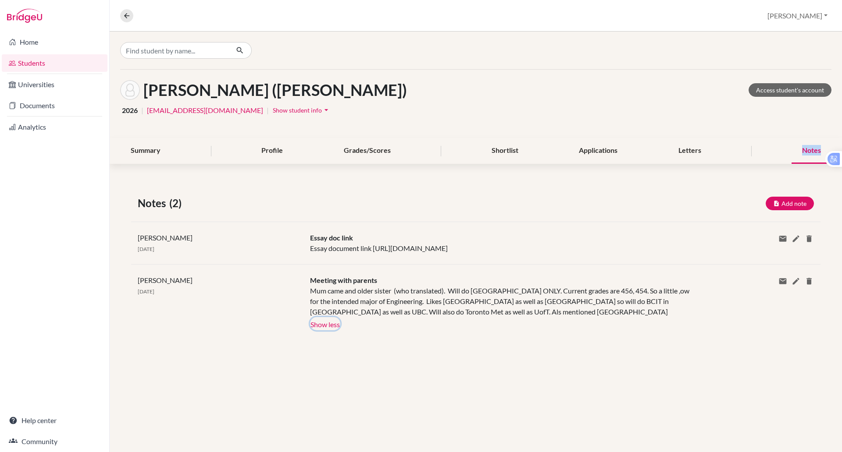
click at [330, 330] on button "Show less" at bounding box center [325, 323] width 30 height 13
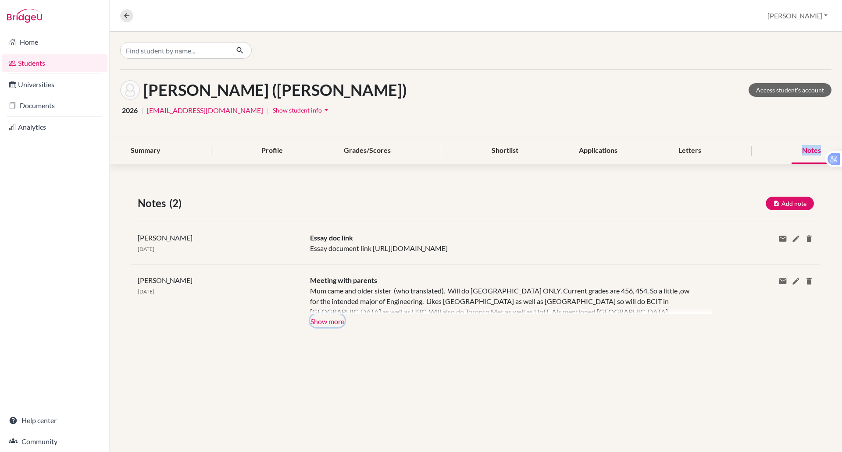
click at [330, 327] on button "Show more" at bounding box center [327, 320] width 35 height 13
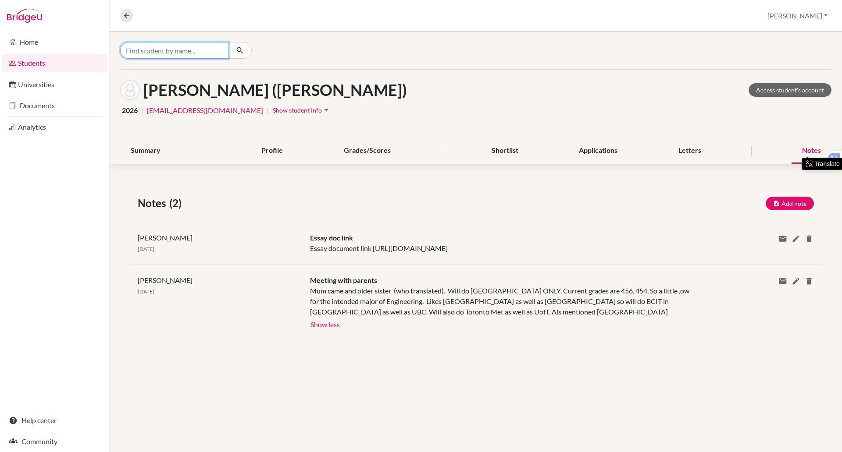
click at [162, 50] on input "Find student by name..." at bounding box center [174, 50] width 109 height 17
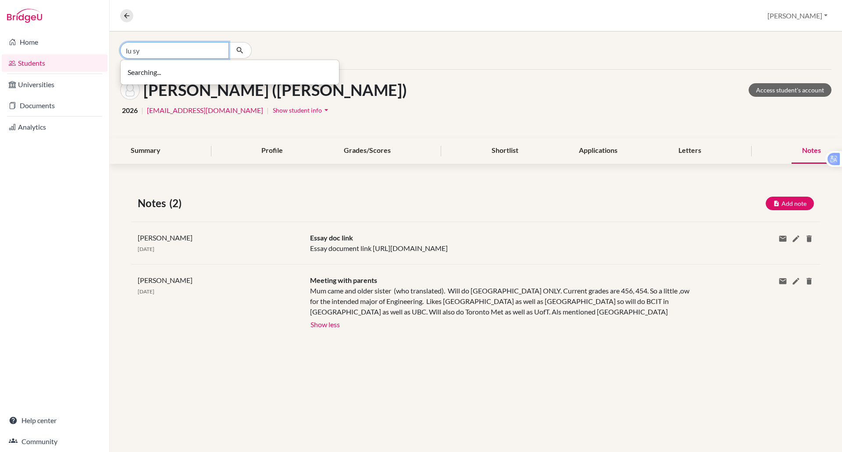
type input "lu sy"
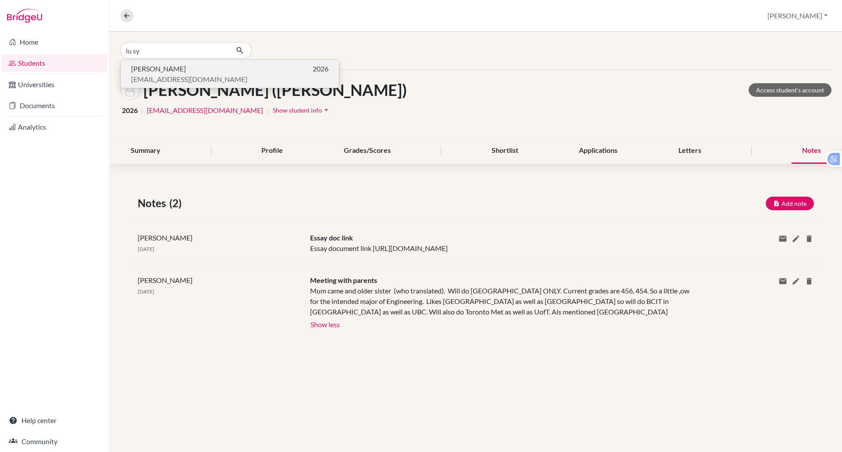
click at [180, 73] on p "Sy [PERSON_NAME] 2026" at bounding box center [229, 69] width 197 height 11
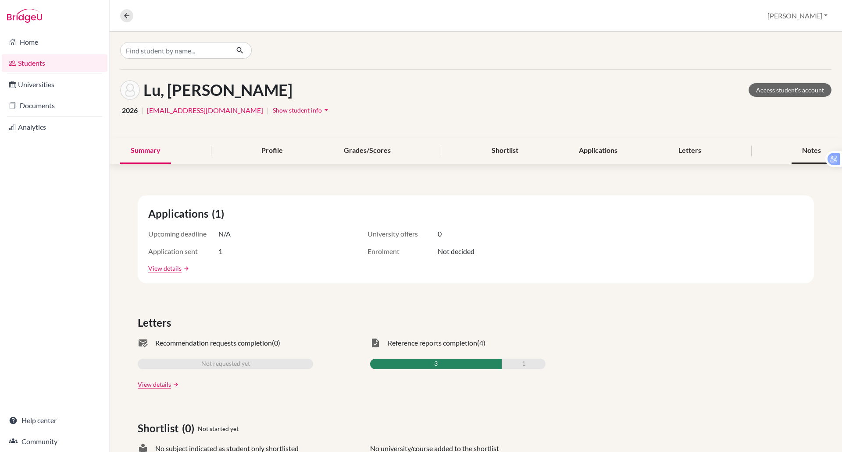
click at [795, 150] on div "Notes" at bounding box center [811, 151] width 40 height 26
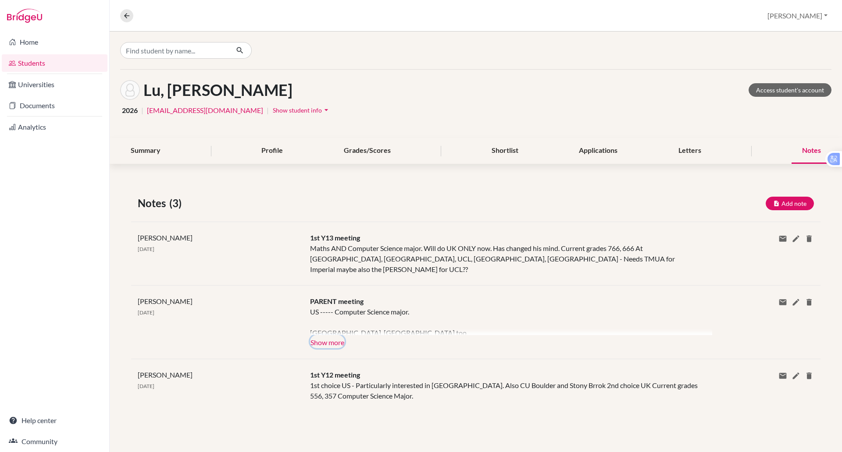
click at [332, 335] on button "Show more" at bounding box center [327, 341] width 35 height 13
